Goal: Task Accomplishment & Management: Manage account settings

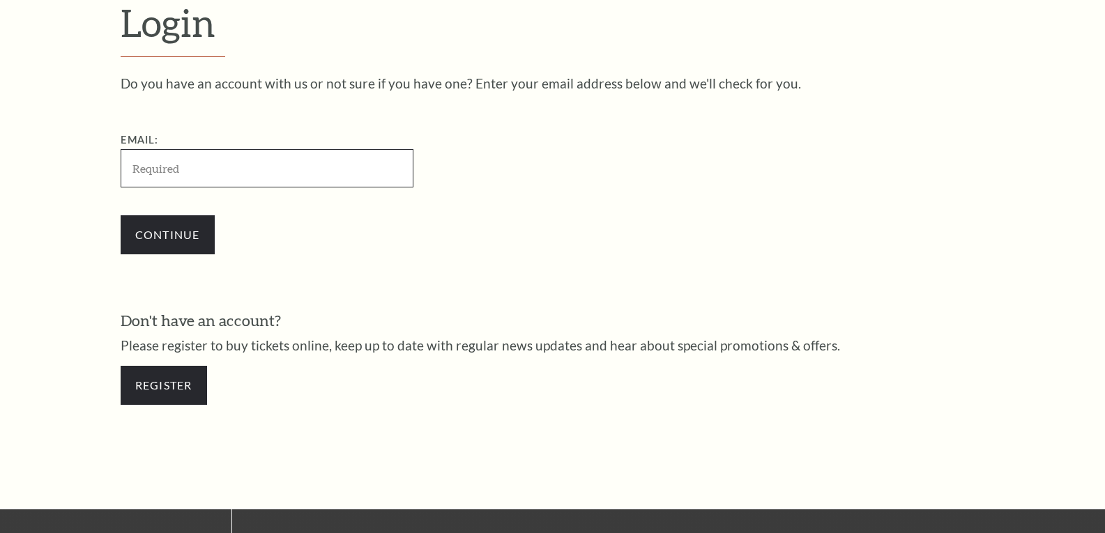
scroll to position [422, 0]
click at [224, 173] on input "Email:" at bounding box center [267, 168] width 293 height 38
paste input "[EMAIL_ADDRESS][DOMAIN_NAME]"
type input "[EMAIL_ADDRESS][DOMAIN_NAME]"
click at [605, 278] on div "Do you have an account with us or not sure if you have one? Enter your email ad…" at bounding box center [553, 248] width 865 height 342
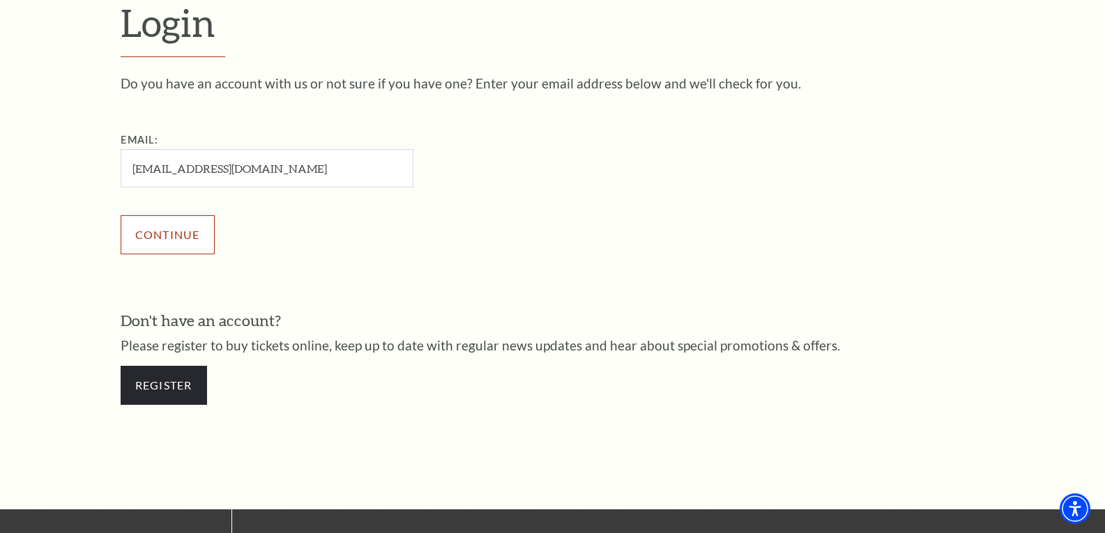
click at [156, 229] on input "Continue" at bounding box center [168, 234] width 94 height 39
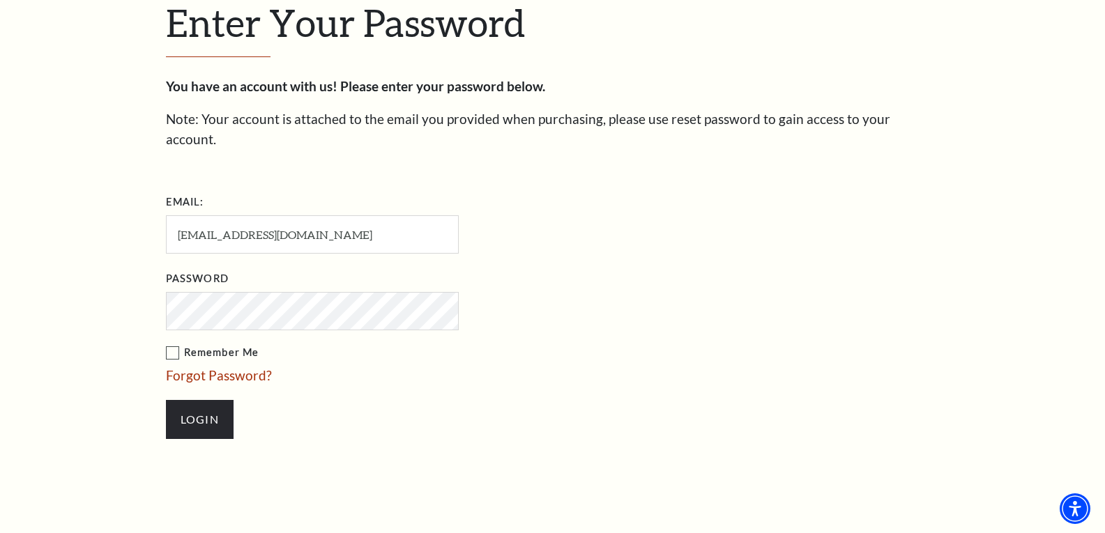
click at [100, 269] on div "Enter Your Password You have an account with us! Please enter your password bel…" at bounding box center [552, 226] width 1105 height 635
click at [186, 404] on input "Login" at bounding box center [200, 419] width 68 height 39
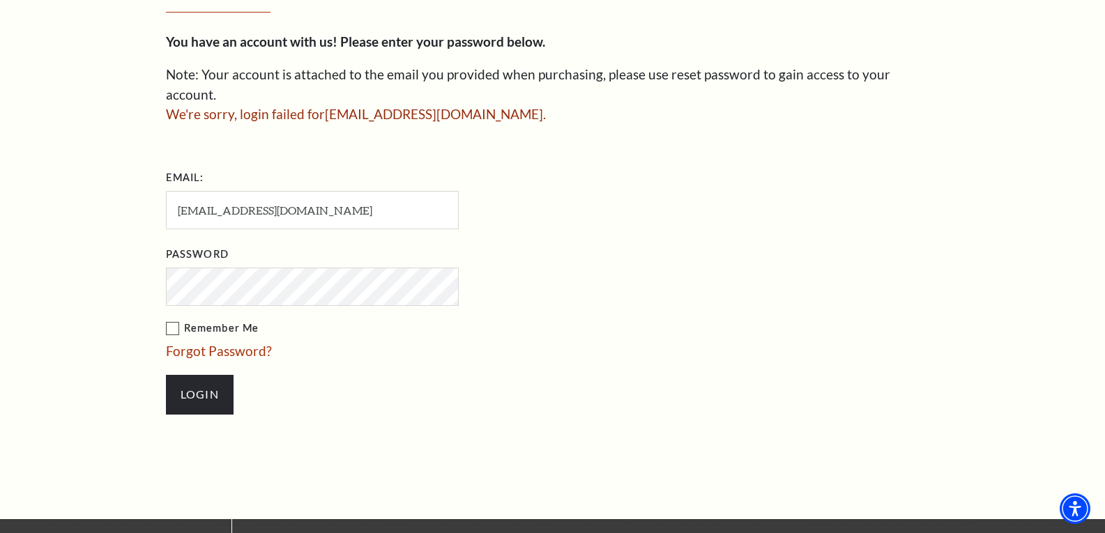
click at [916, 317] on form "Email: ulialisicenko42@gmail.com Password Remember Me Forgot Password? Login" at bounding box center [553, 298] width 774 height 262
click at [56, 323] on div "Enter Your Password You have an account with us! Please enter your password bel…" at bounding box center [552, 192] width 1105 height 654
click at [184, 375] on input "Login" at bounding box center [200, 394] width 68 height 39
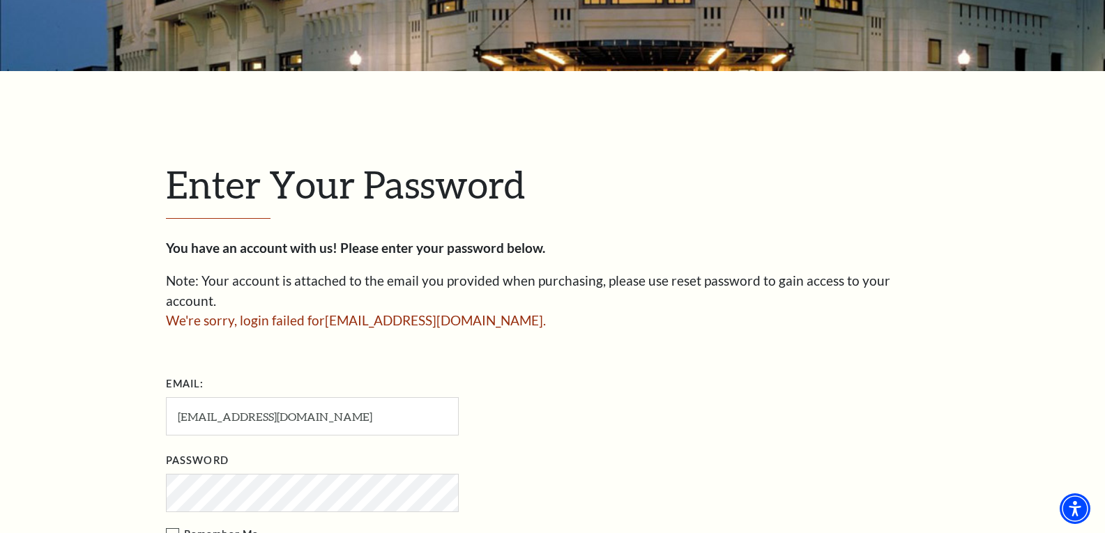
scroll to position [271, 0]
